Goal: Obtain resource: Download file/media

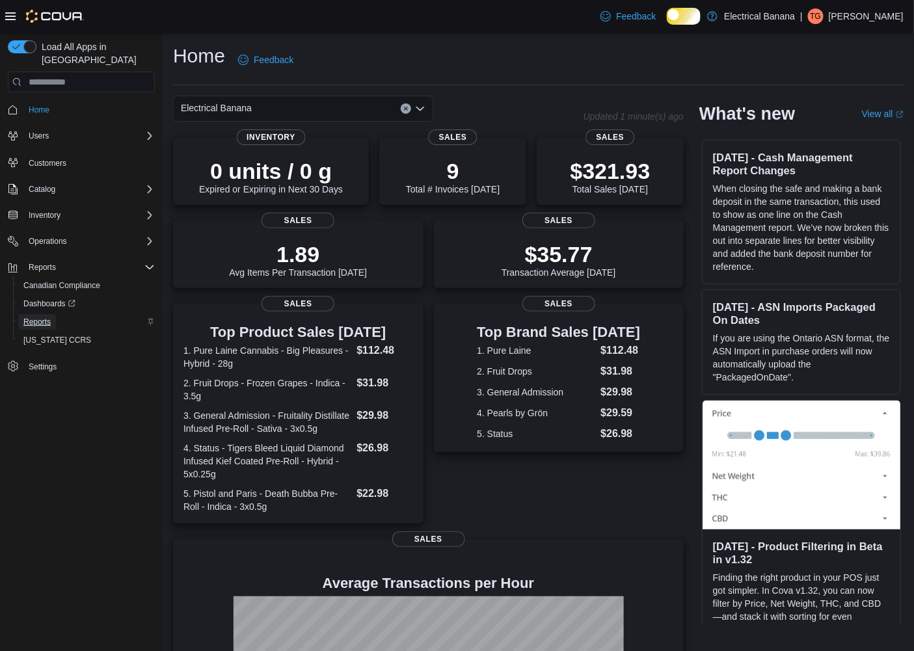
click at [49, 317] on span "Reports" at bounding box center [36, 322] width 27 height 10
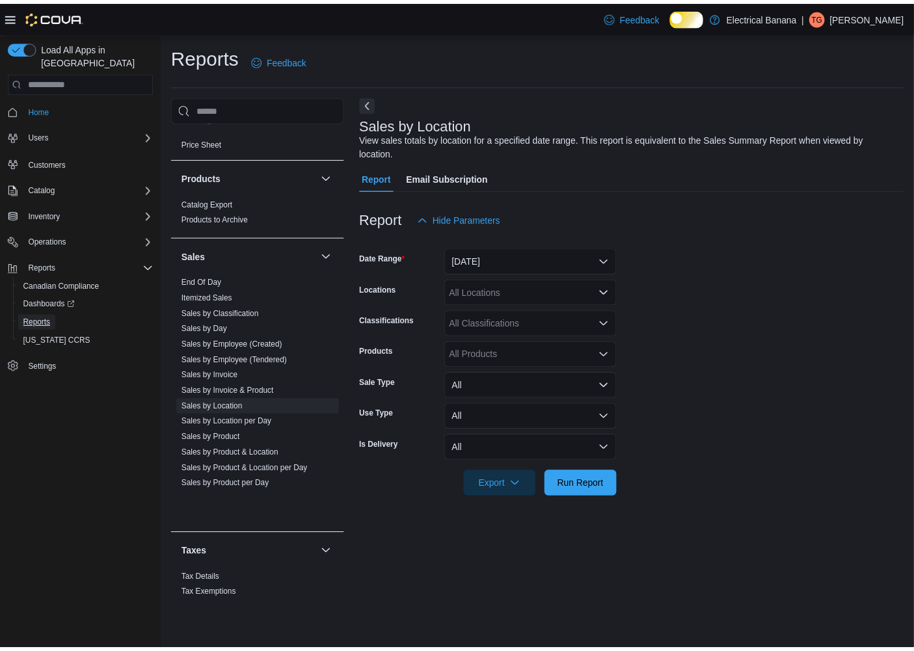
scroll to position [839, 0]
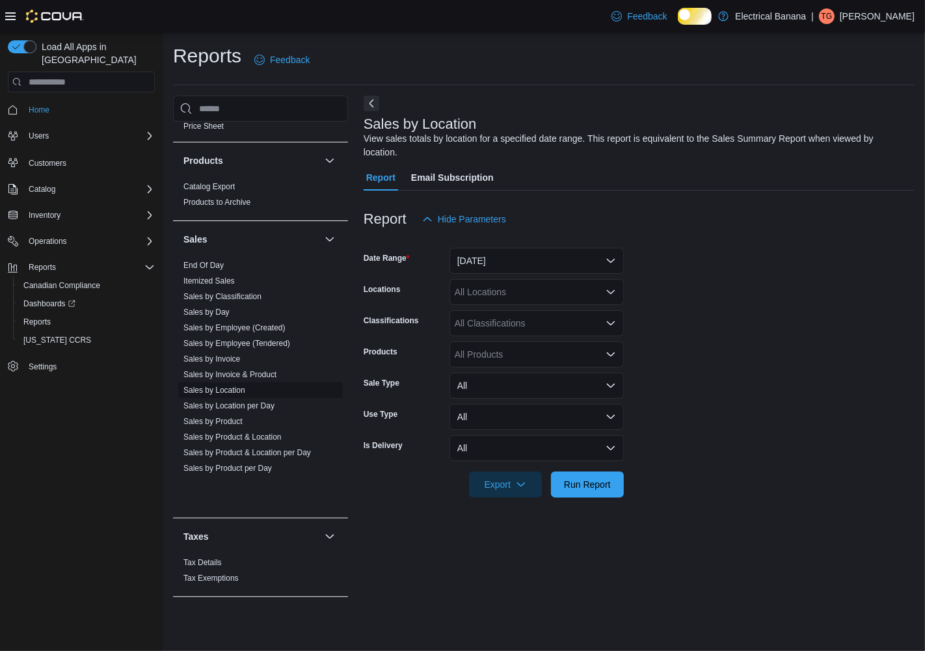
click at [232, 395] on link "Sales by Location" at bounding box center [214, 390] width 62 height 9
click at [582, 488] on span "Run Report" at bounding box center [587, 483] width 47 height 13
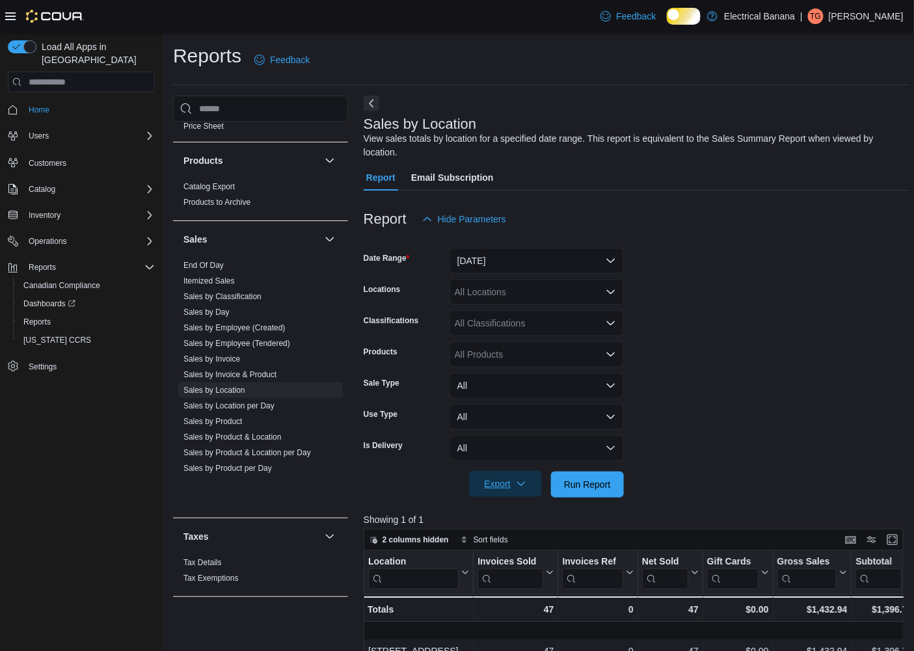
click at [509, 497] on span "Export" at bounding box center [505, 484] width 57 height 26
click at [502, 523] on span "Export to Excel" at bounding box center [498, 521] width 59 height 10
